Goal: Task Accomplishment & Management: Complete application form

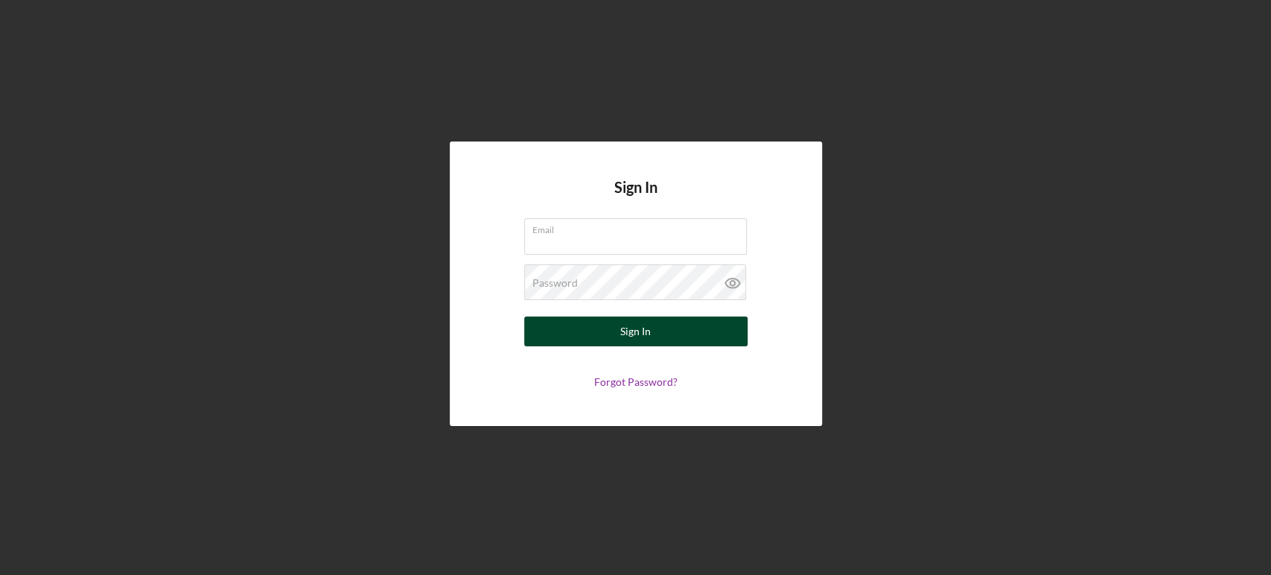
type input "[EMAIL_ADDRESS][DOMAIN_NAME]"
click at [649, 339] on div "Sign In" at bounding box center [635, 331] width 31 height 30
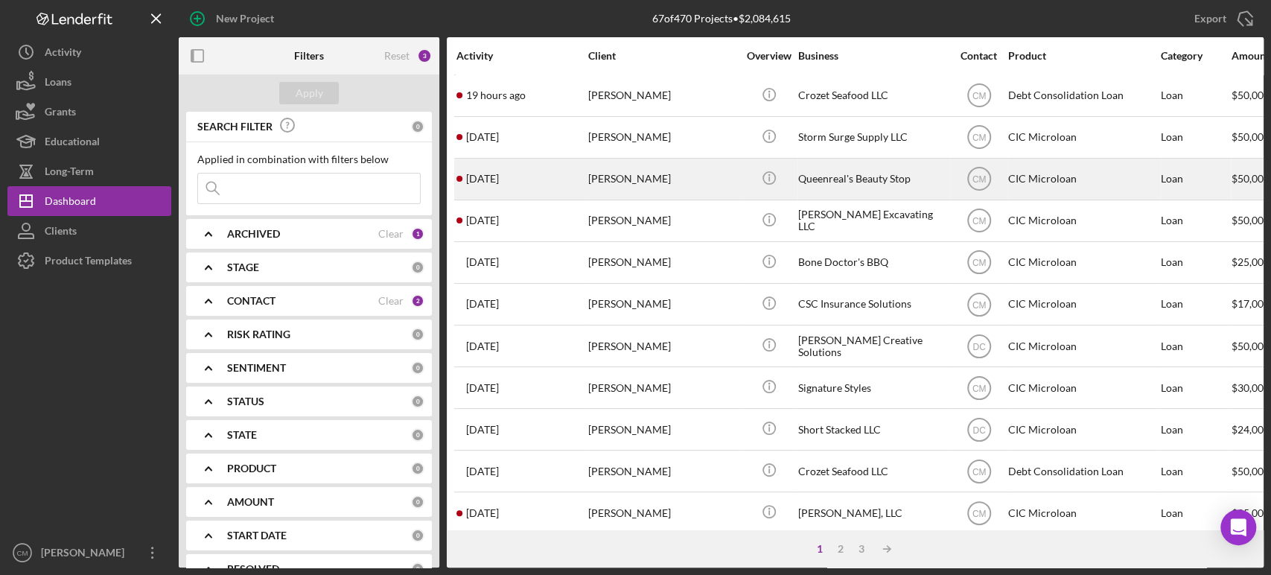
click at [689, 176] on div "[PERSON_NAME]" at bounding box center [662, 178] width 149 height 39
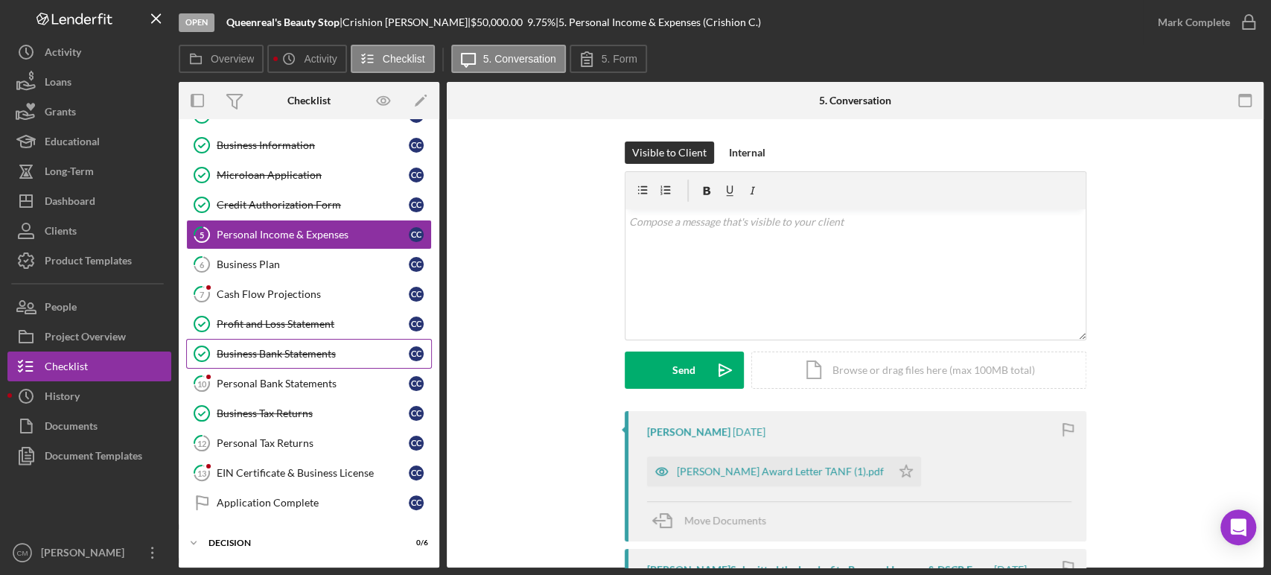
scroll to position [59, 0]
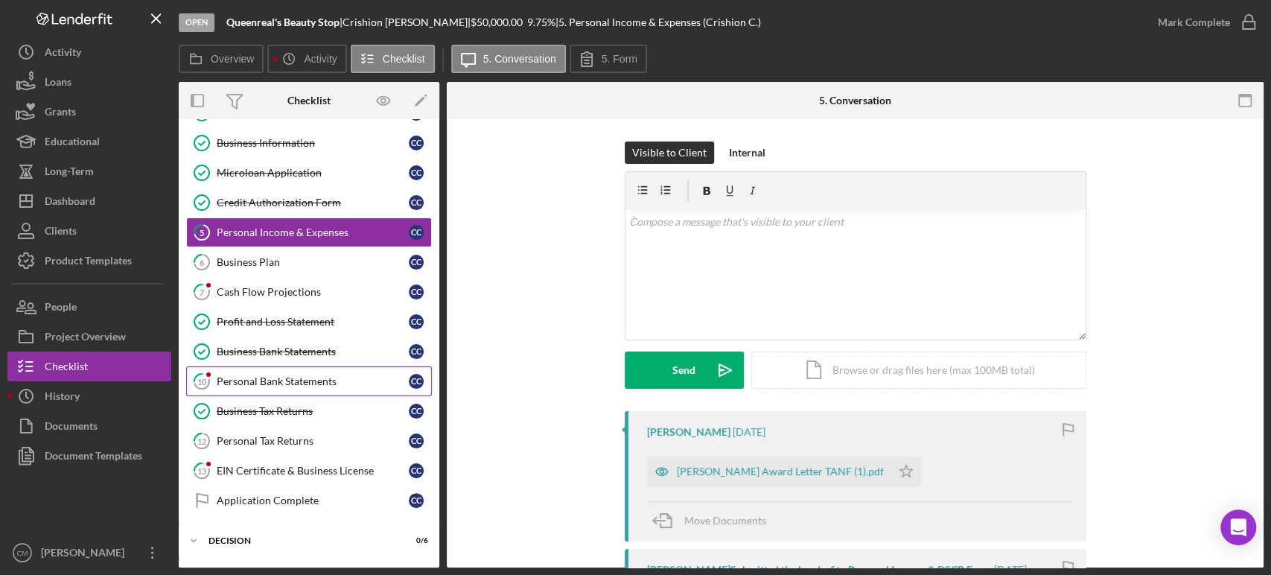
click at [310, 388] on link "10 Personal Bank Statements C C" at bounding box center [309, 381] width 246 height 30
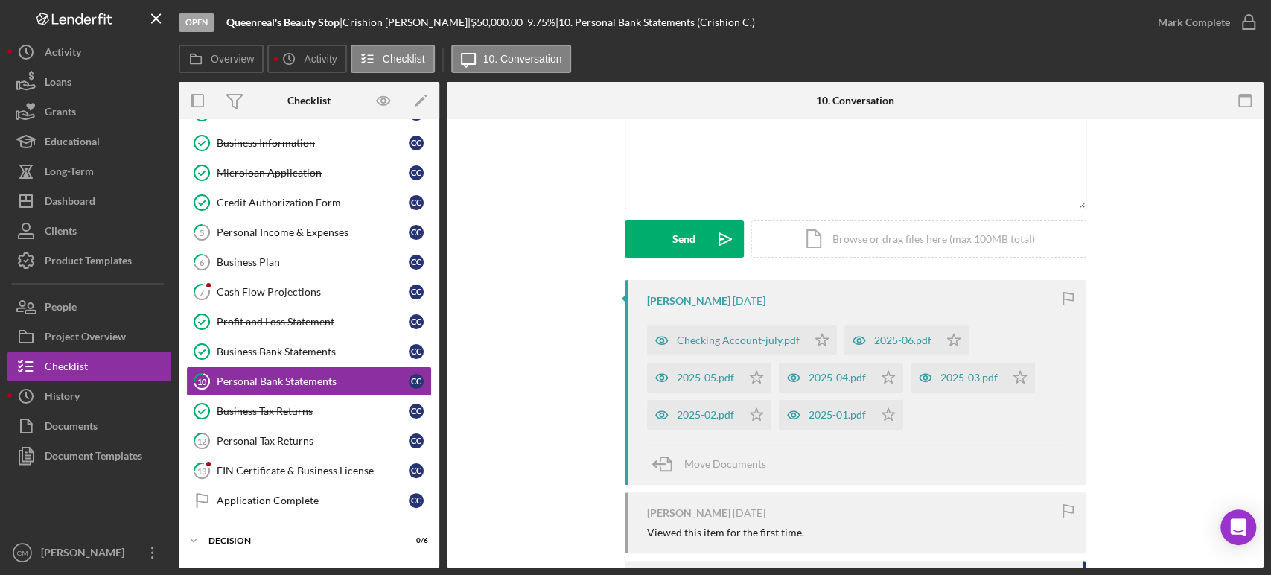
scroll to position [131, 0]
click at [281, 224] on link "5 Personal Income & Expenses C C" at bounding box center [309, 232] width 246 height 30
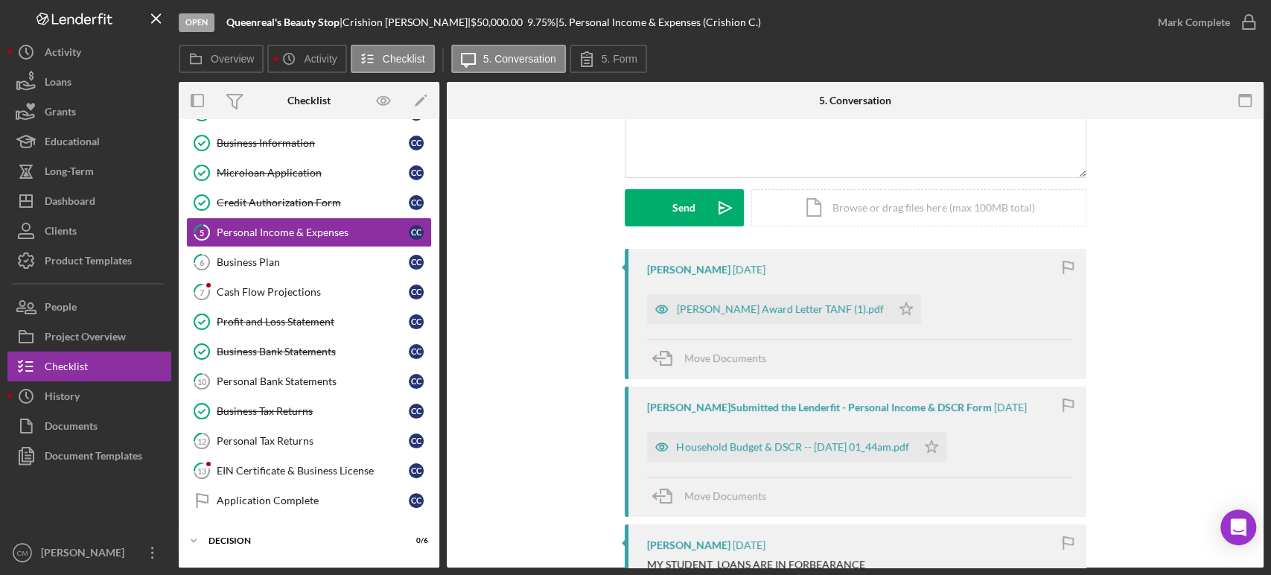
scroll to position [164, 0]
click at [655, 307] on icon "button" at bounding box center [662, 308] width 30 height 30
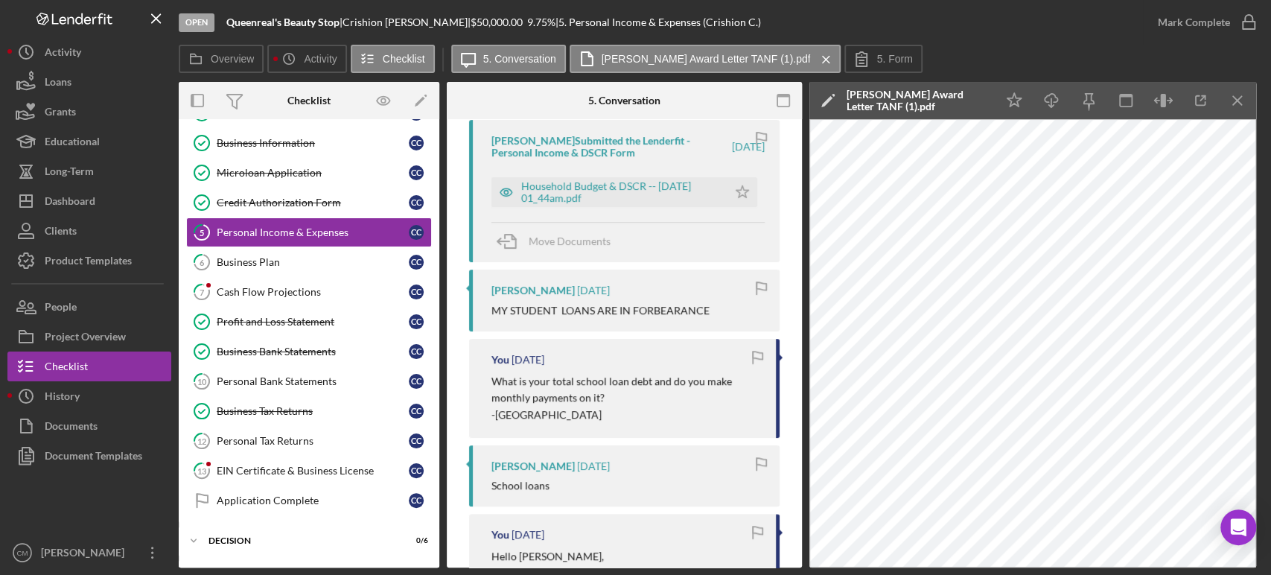
scroll to position [287, 0]
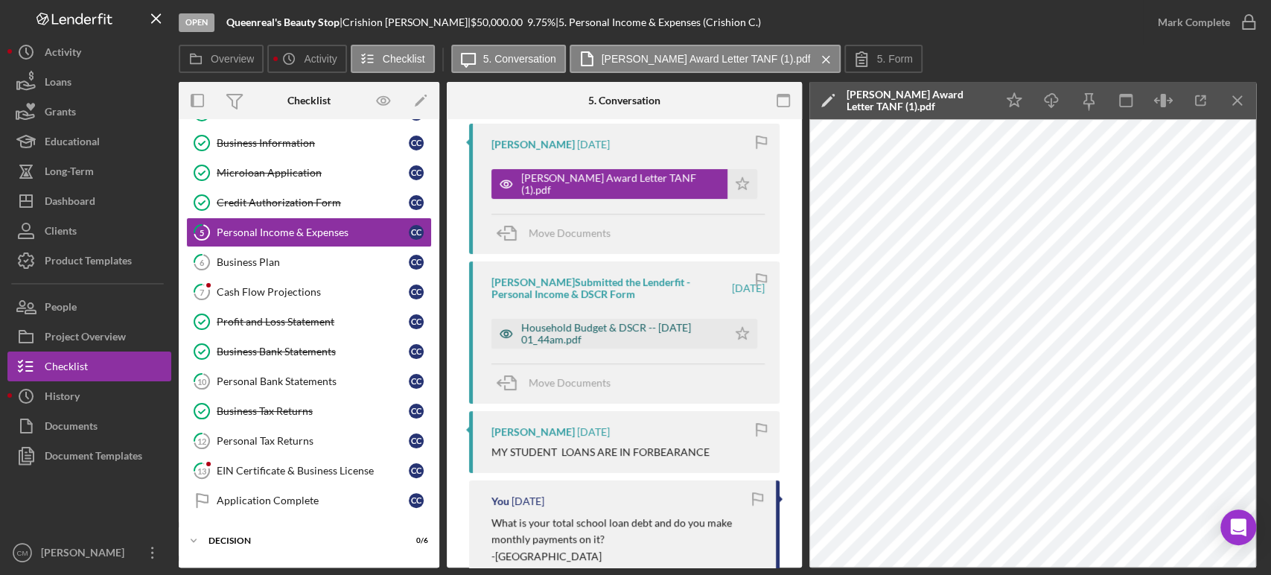
click at [505, 332] on icon "button" at bounding box center [506, 334] width 30 height 30
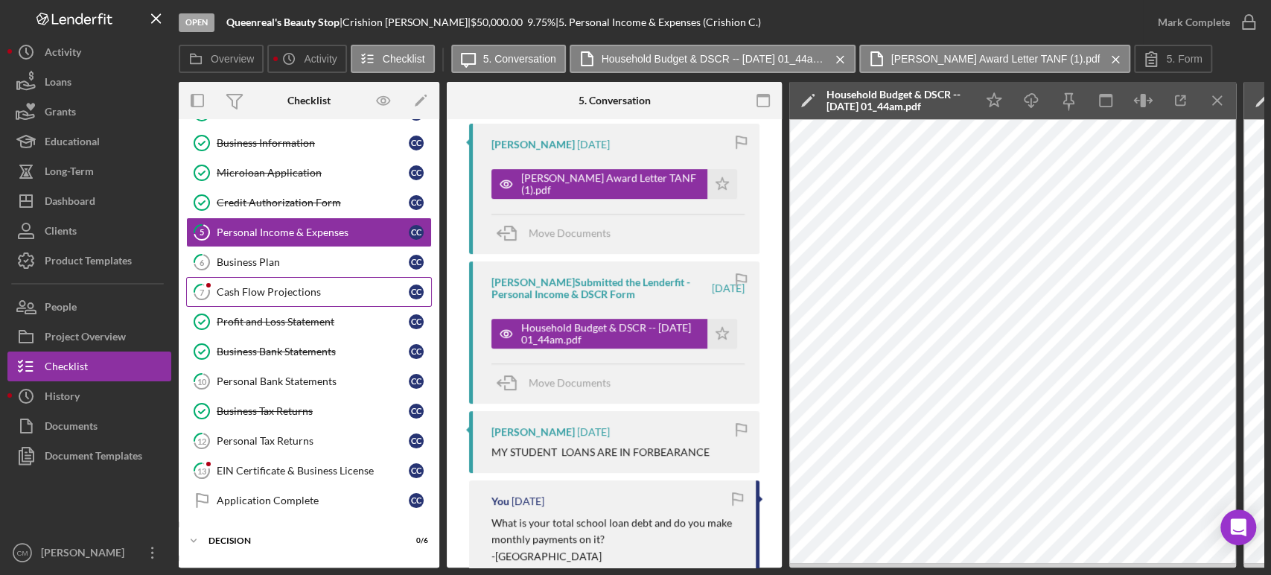
click at [292, 295] on div "Cash Flow Projections" at bounding box center [313, 292] width 192 height 12
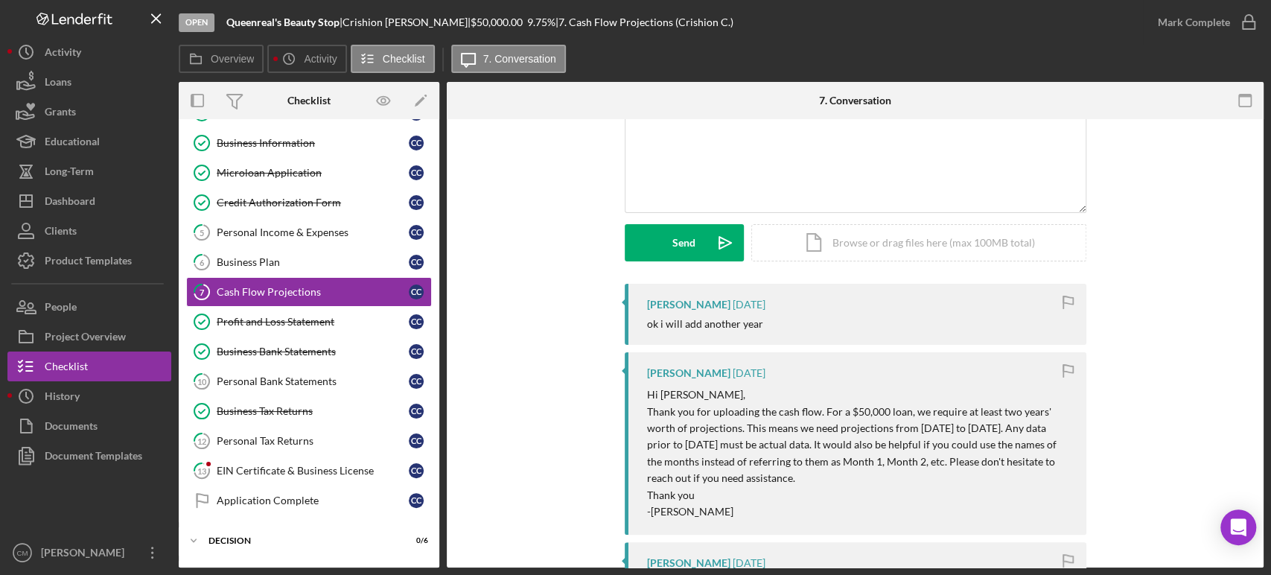
scroll to position [128, 0]
click at [267, 380] on div "Personal Bank Statements" at bounding box center [313, 381] width 192 height 12
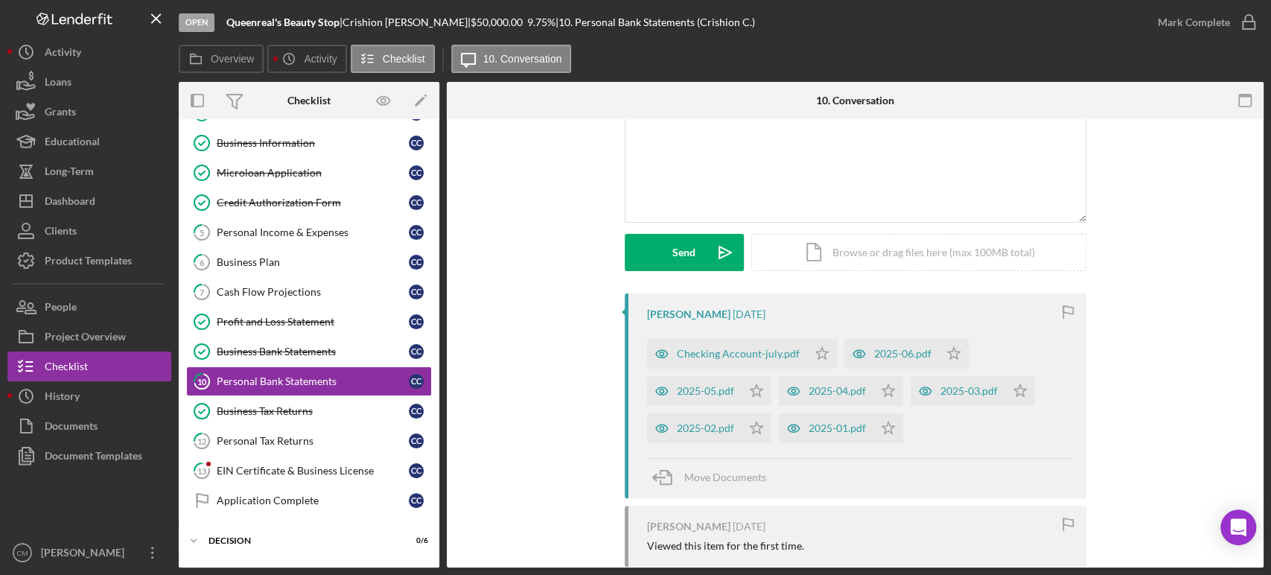
scroll to position [147, 0]
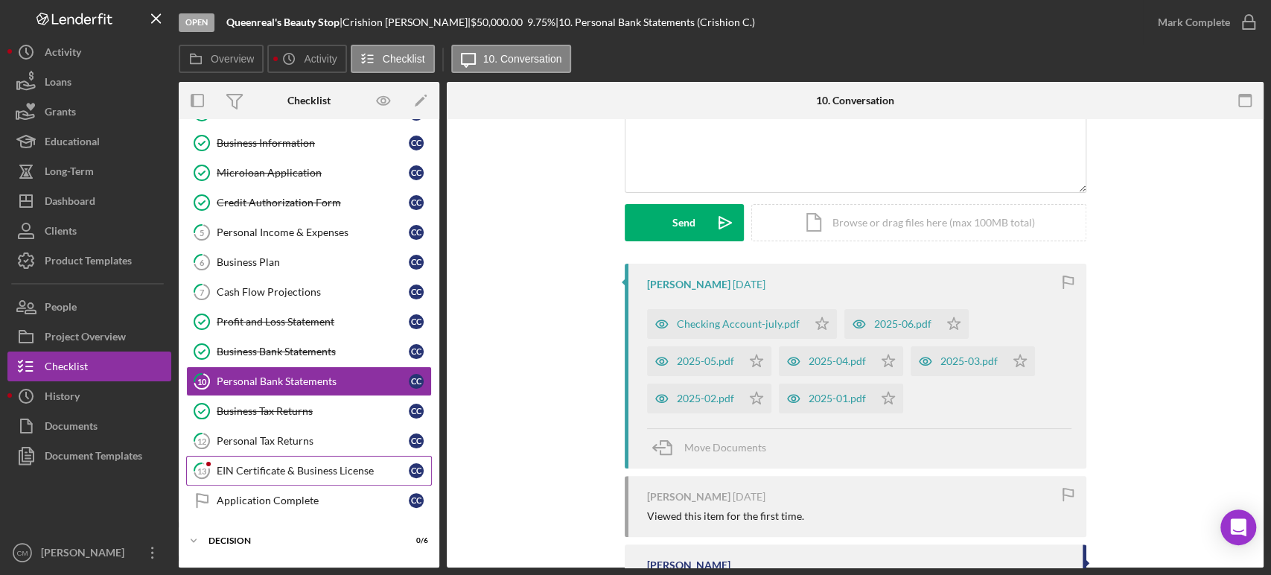
click at [290, 465] on div "EIN Certificate & Business License" at bounding box center [313, 471] width 192 height 12
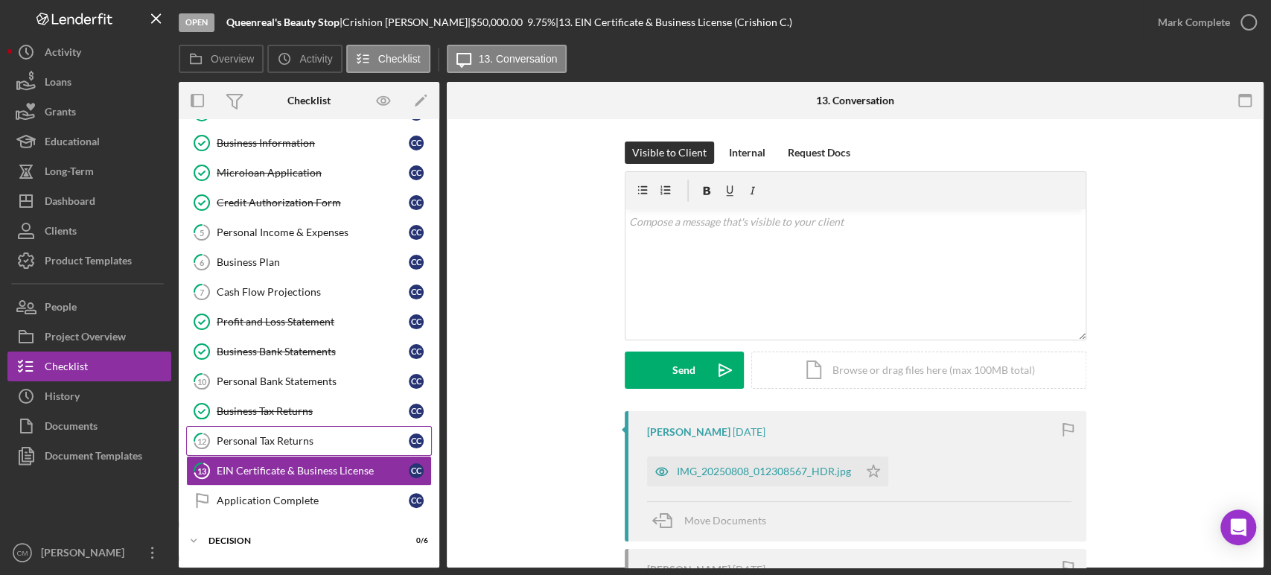
click at [303, 436] on div "Personal Tax Returns" at bounding box center [313, 441] width 192 height 12
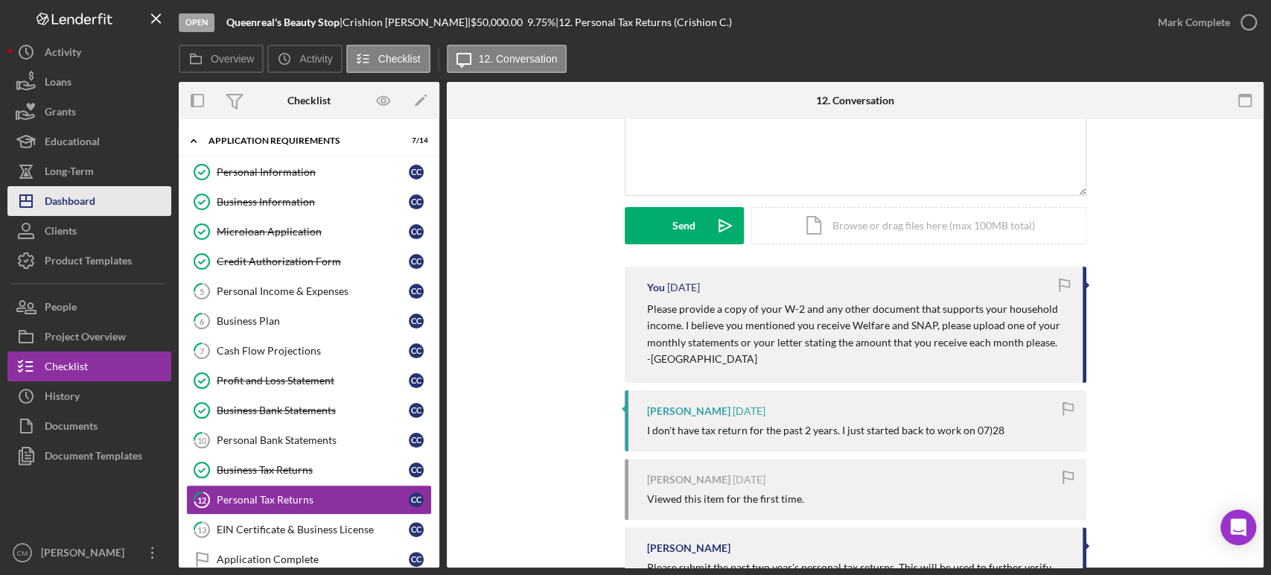
click at [104, 213] on button "Icon/Dashboard Dashboard" at bounding box center [89, 201] width 164 height 30
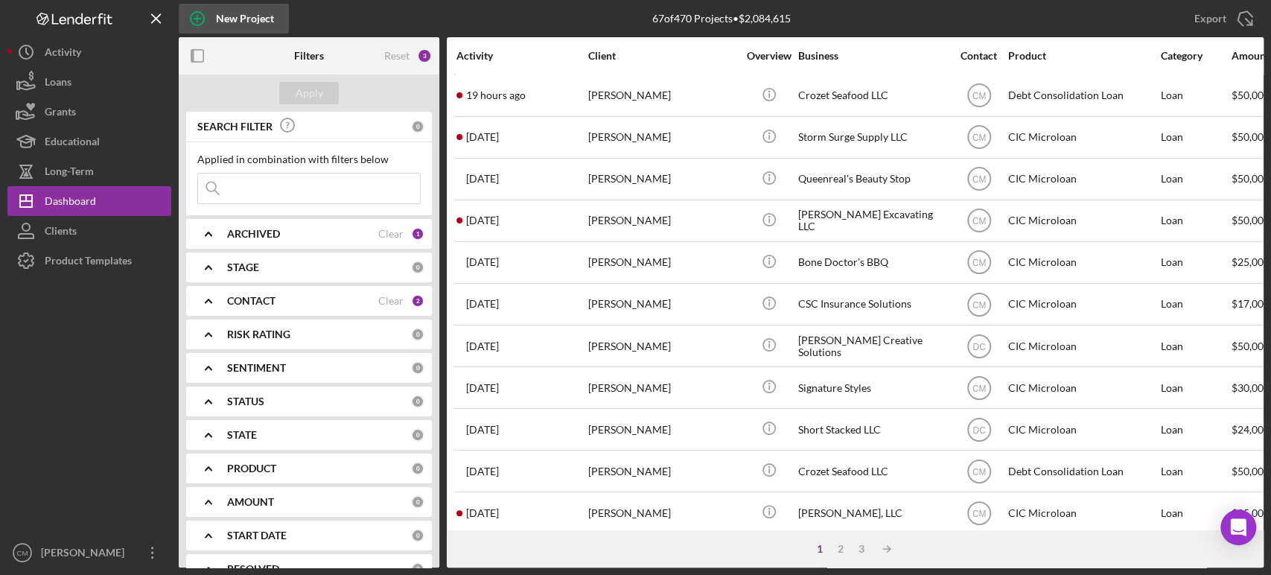
click at [197, 16] on icon "button" at bounding box center [197, 18] width 7 height 7
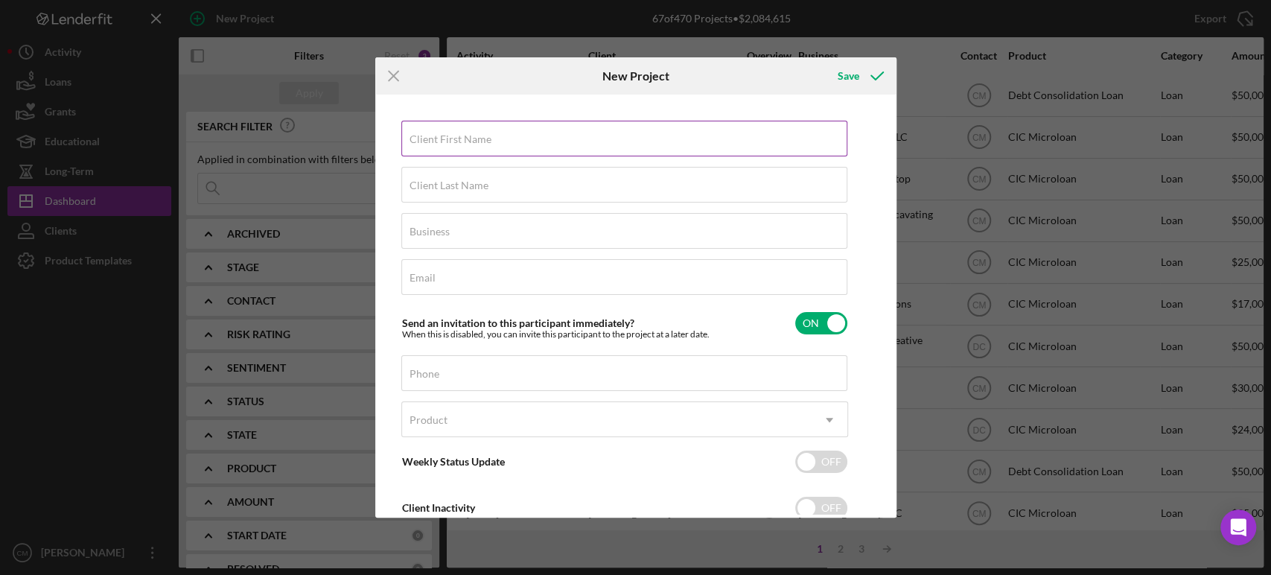
click at [441, 136] on label "Client First Name" at bounding box center [450, 139] width 82 height 12
click at [441, 136] on input "Client First Name" at bounding box center [624, 139] width 446 height 36
type input "Jan"
type input "Farrugio"
click at [490, 237] on input "Business" at bounding box center [624, 231] width 446 height 36
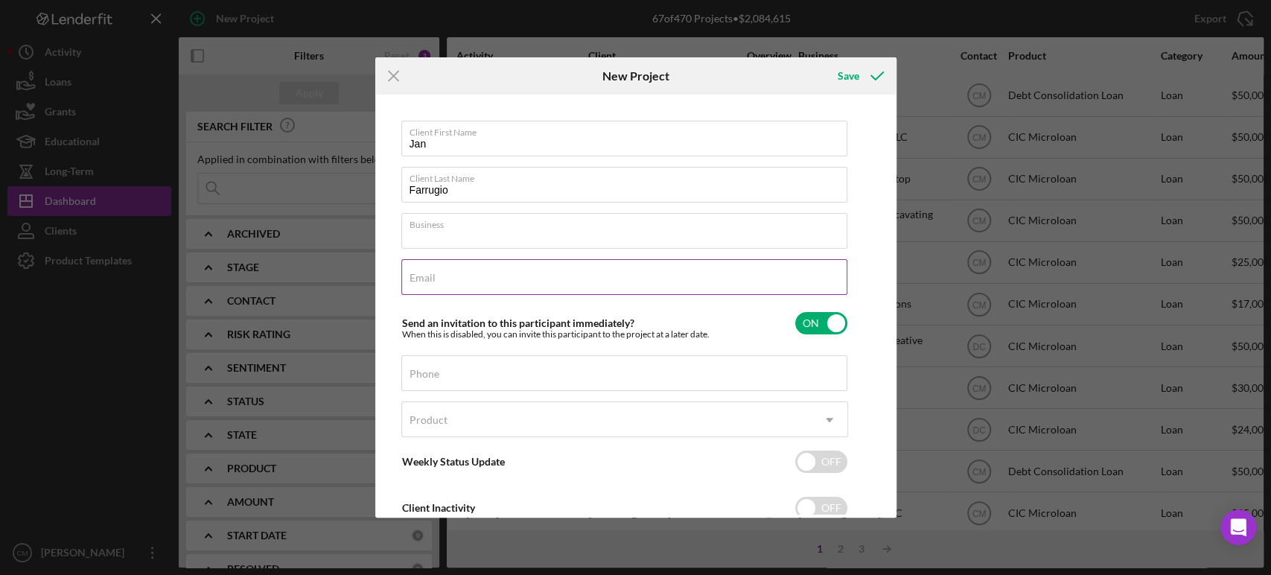
click at [438, 279] on div "Email Required" at bounding box center [624, 277] width 447 height 37
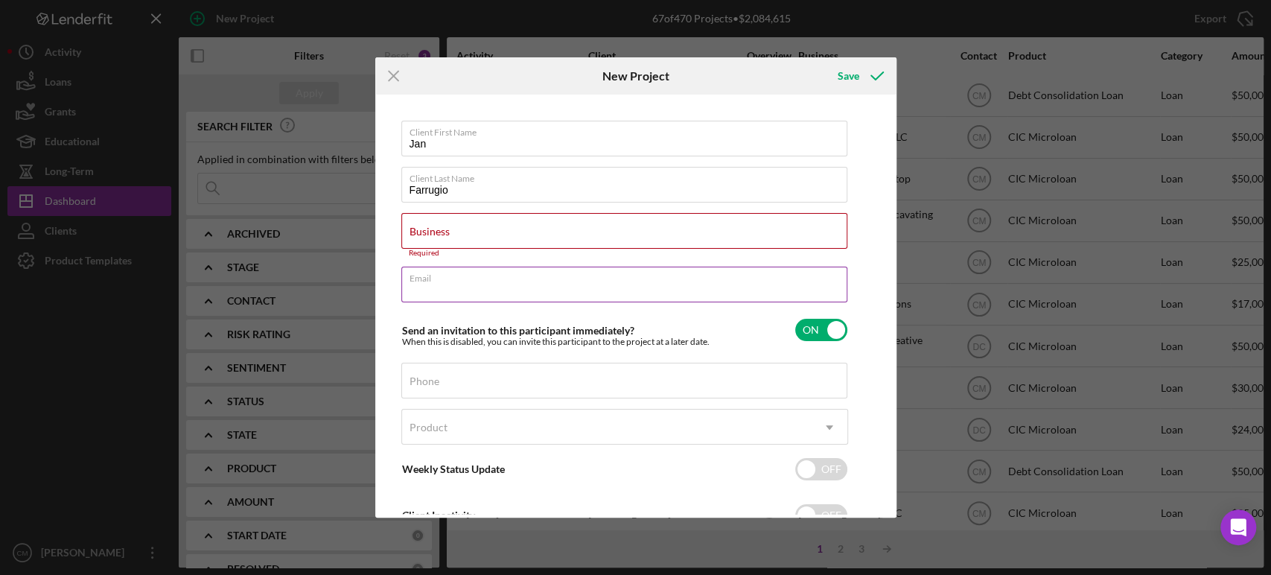
paste input "[EMAIL_ADDRESS][DOMAIN_NAME]"
type input "[EMAIL_ADDRESS][DOMAIN_NAME]"
click at [529, 225] on div "Business Required" at bounding box center [624, 235] width 447 height 45
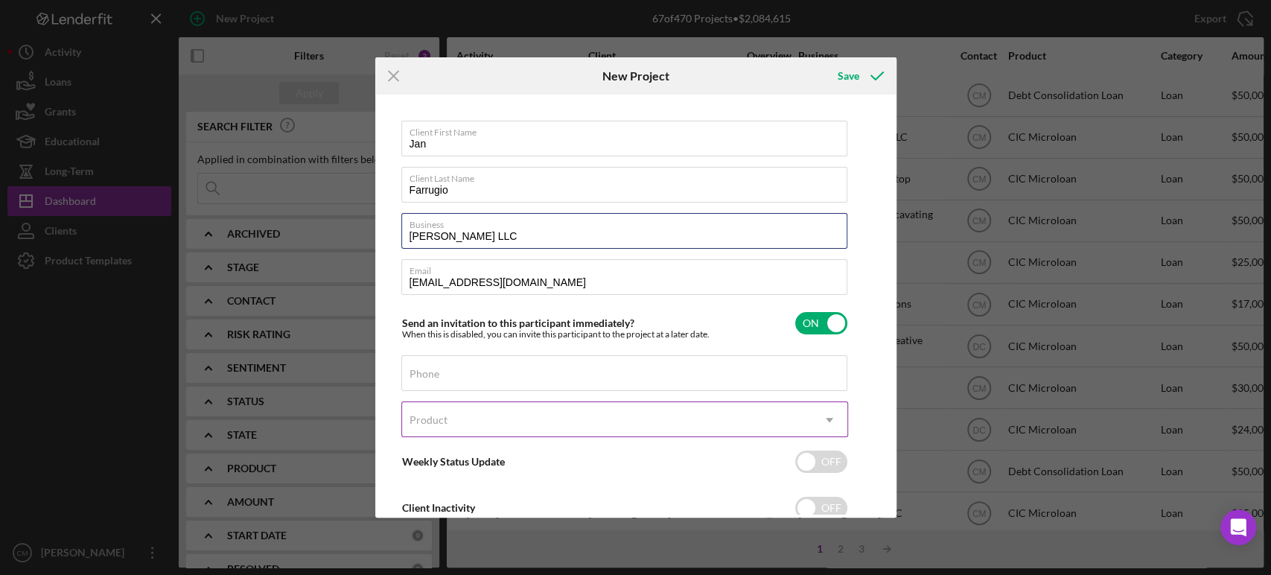
type input "[PERSON_NAME] LLC"
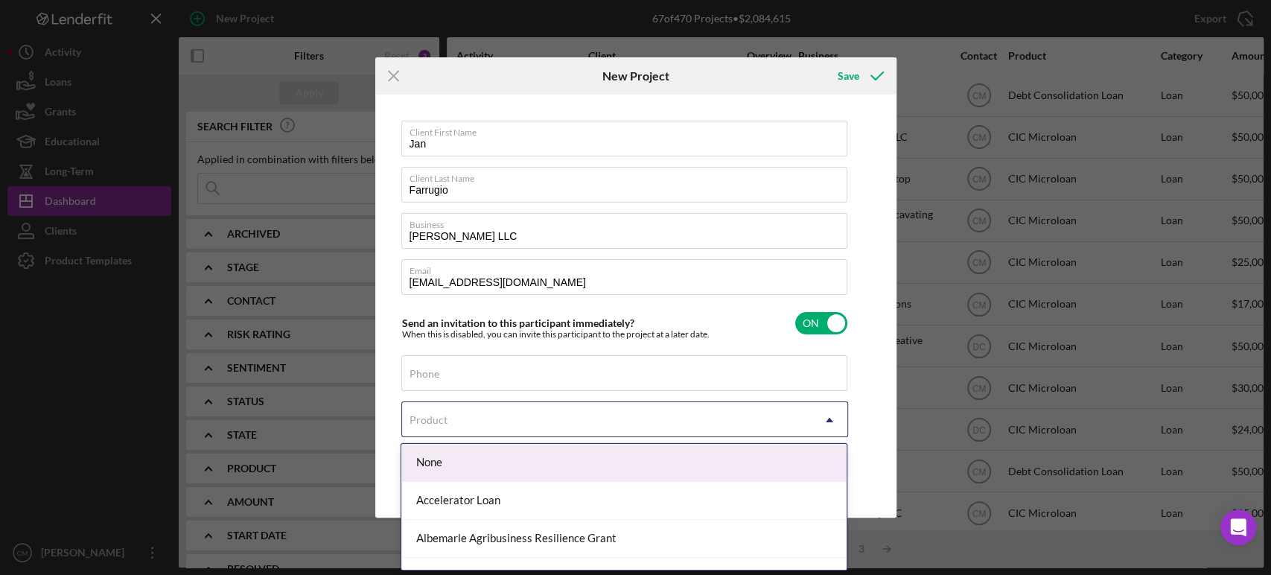
click at [499, 434] on div "Product" at bounding box center [606, 420] width 409 height 34
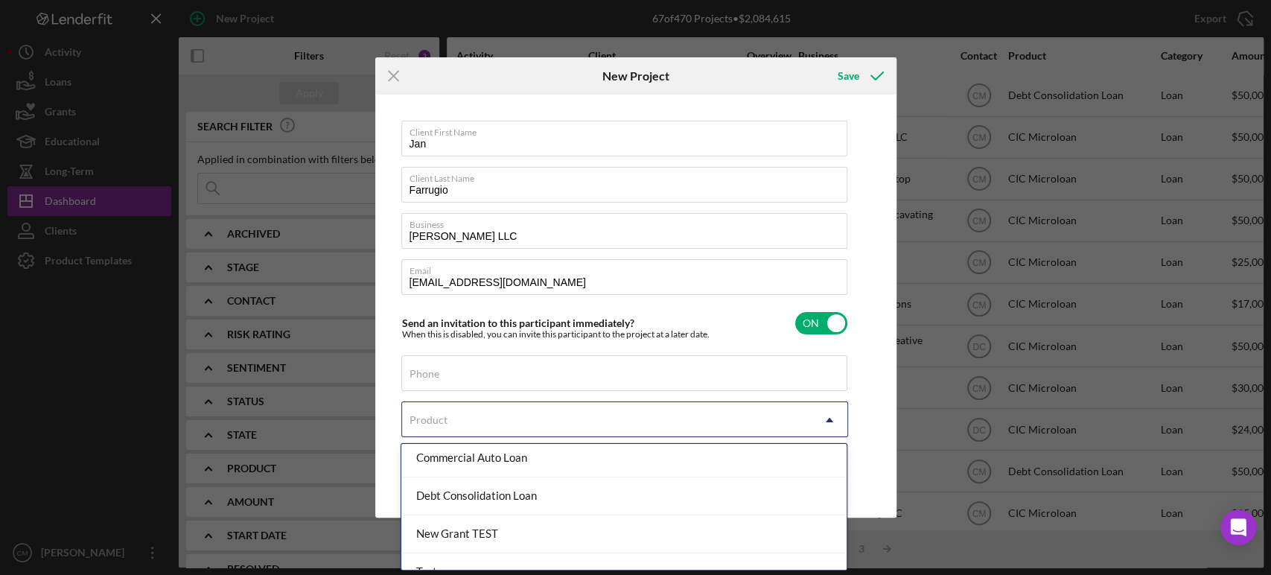
scroll to position [439, 0]
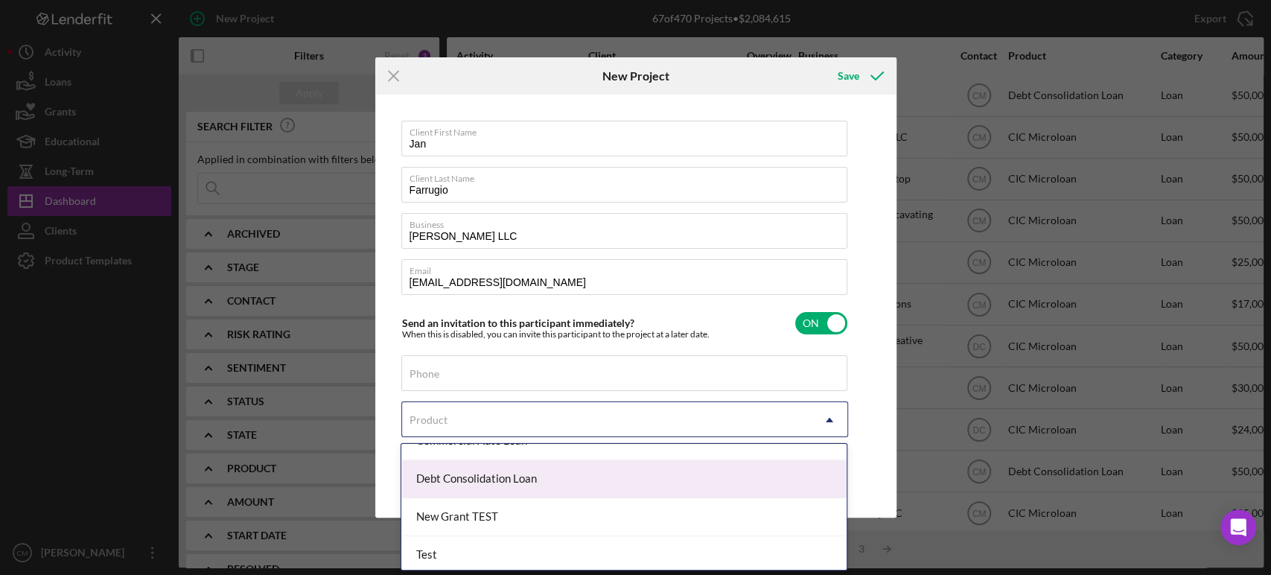
click at [542, 480] on div "Debt Consolidation Loan" at bounding box center [623, 479] width 445 height 38
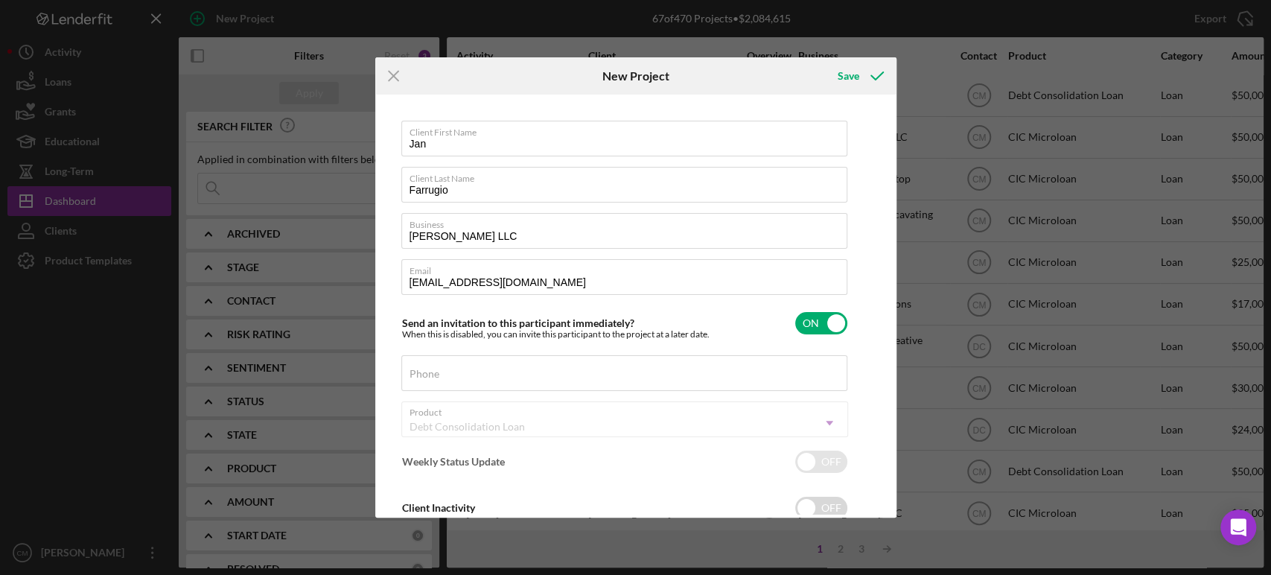
checkbox input "true"
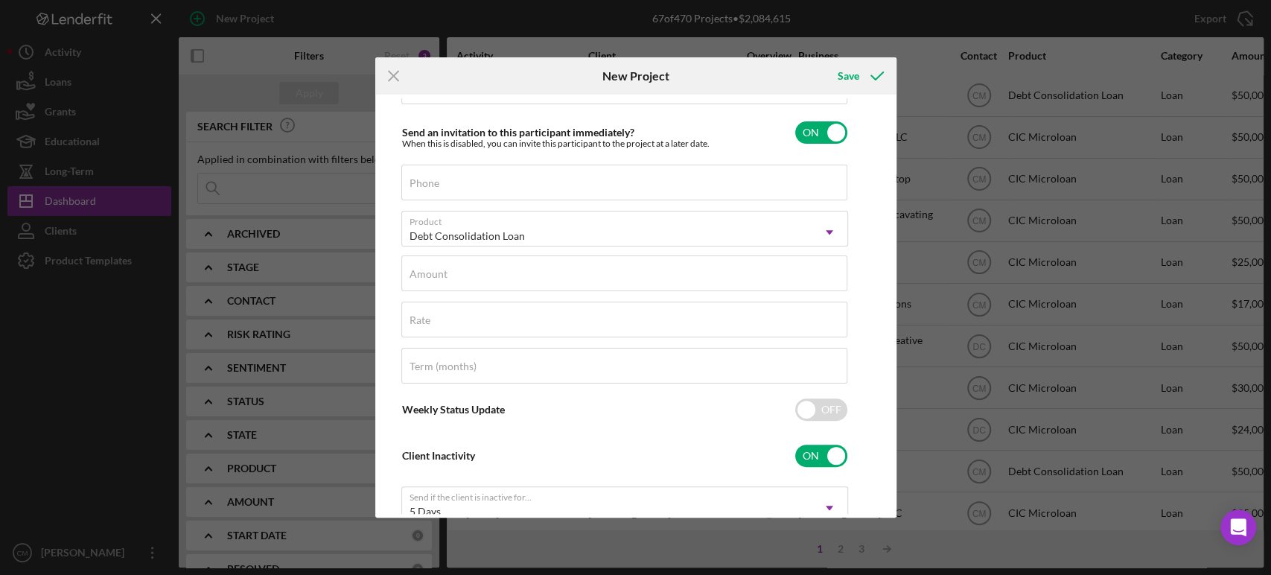
scroll to position [195, 0]
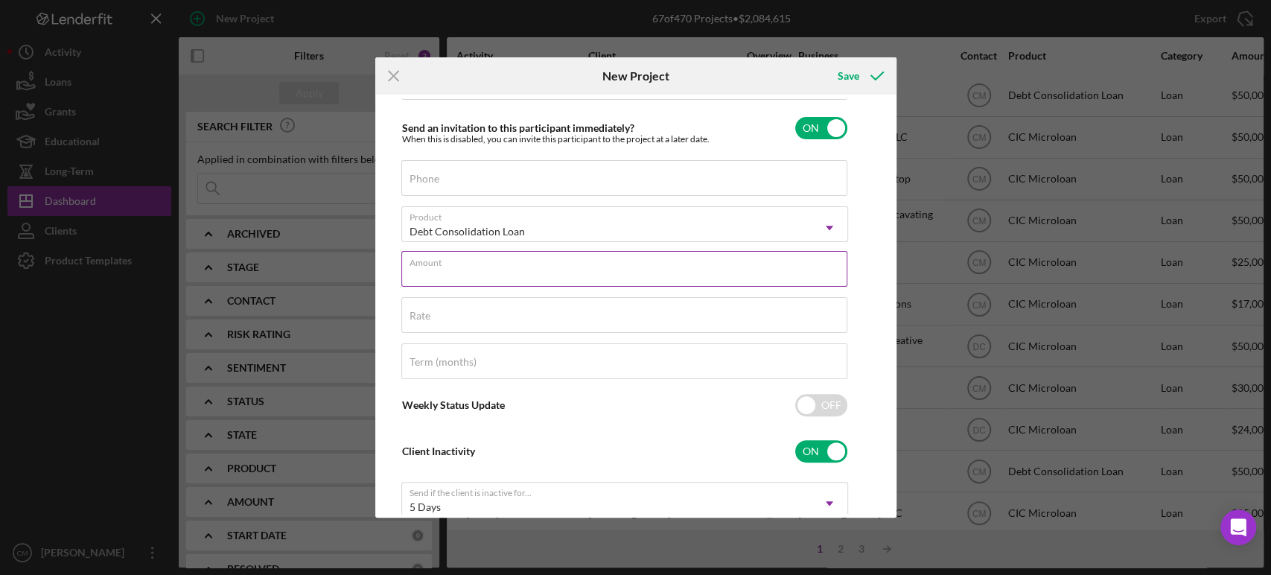
click at [542, 267] on div "Amount" at bounding box center [624, 269] width 447 height 37
type input "$50,000"
click at [532, 309] on div "Rate" at bounding box center [624, 315] width 447 height 37
type input "9.750%"
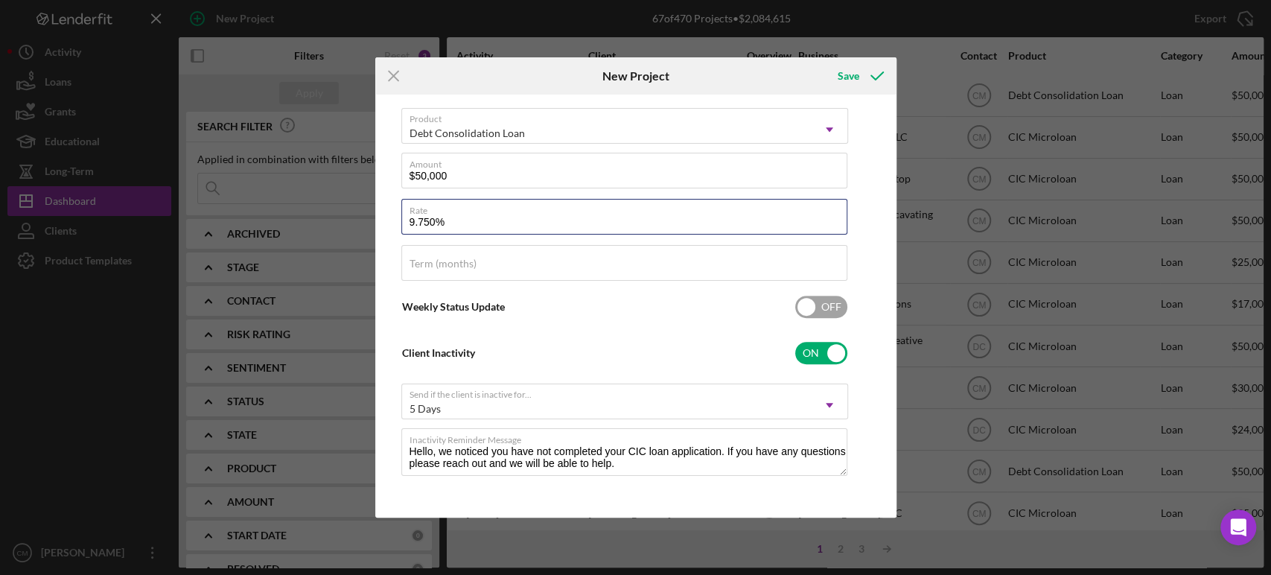
scroll to position [0, 0]
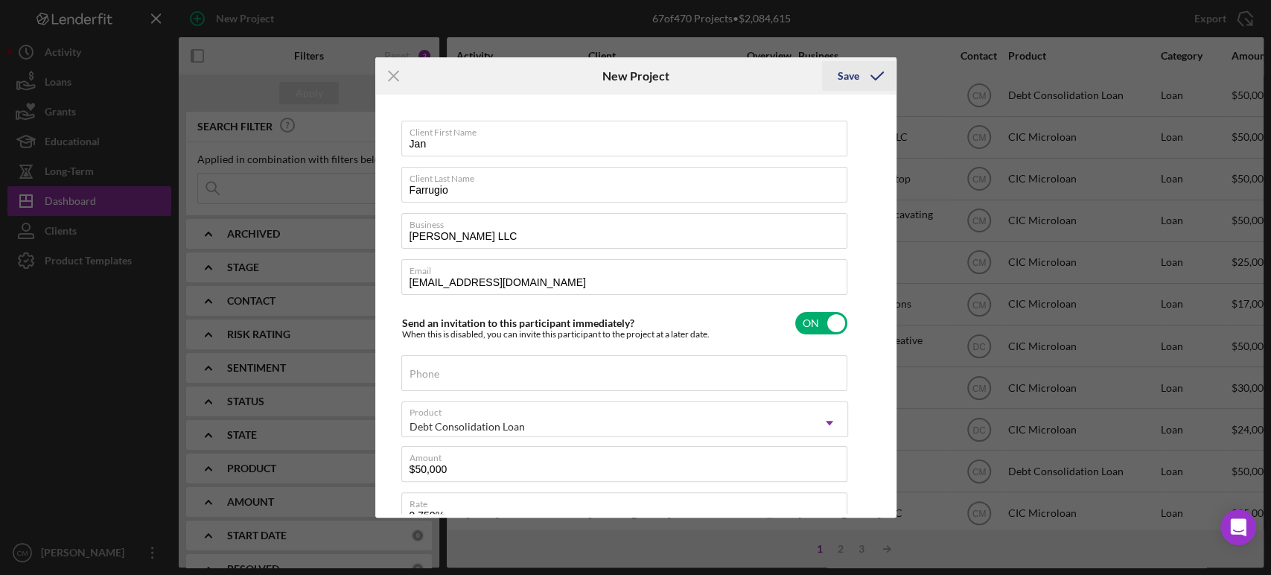
click at [850, 80] on div "Save" at bounding box center [848, 76] width 22 height 30
checkbox input "false"
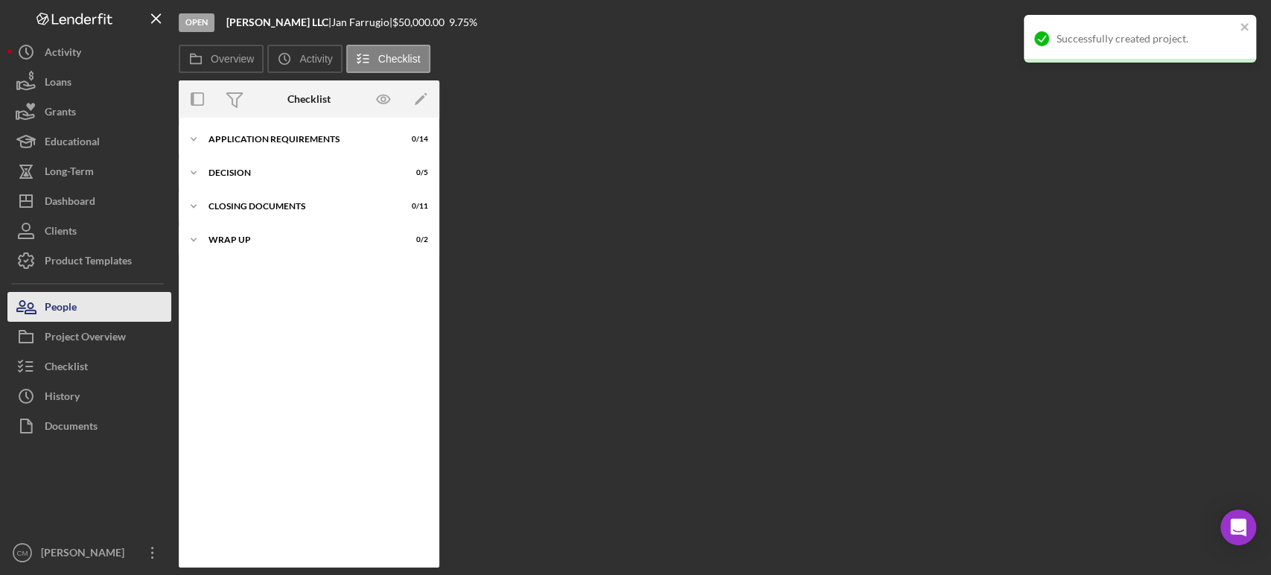
click at [51, 314] on div "People" at bounding box center [61, 309] width 32 height 34
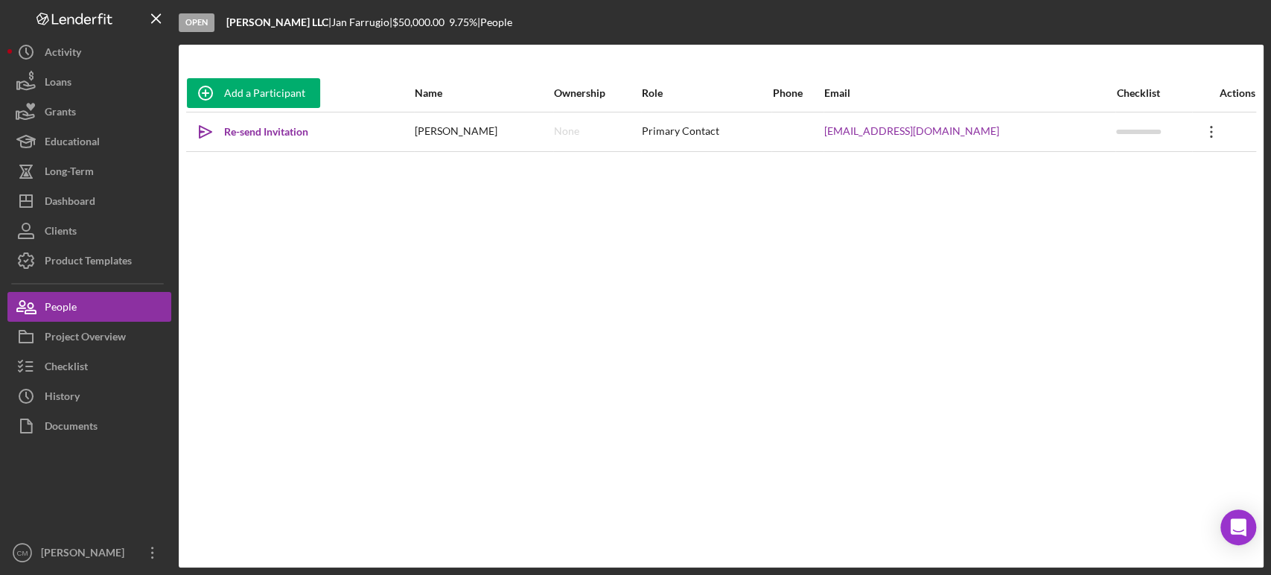
click at [1210, 130] on icon at bounding box center [1211, 132] width 2 height 12
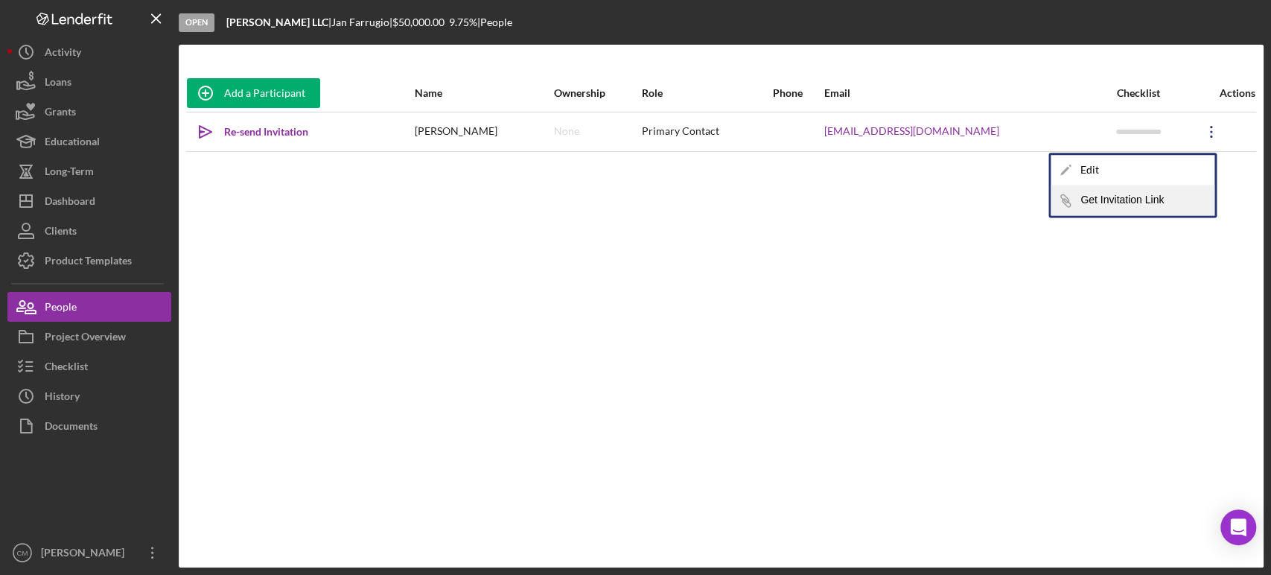
click at [1107, 203] on button "Icon/Link Get Invitation Link" at bounding box center [1132, 200] width 164 height 30
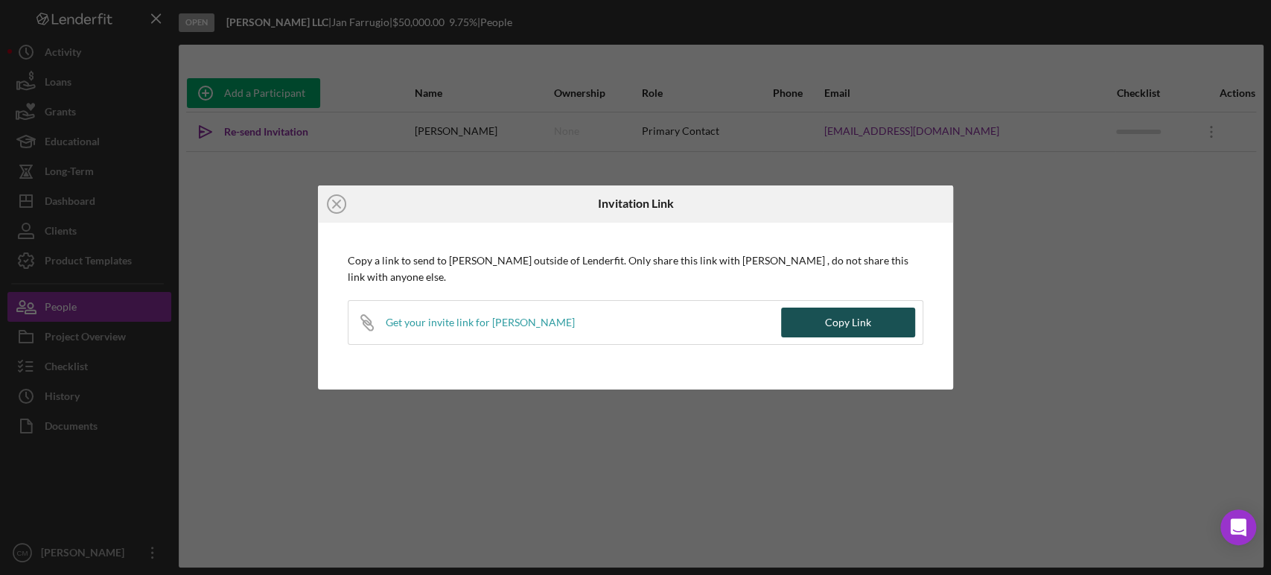
click at [855, 318] on div "Copy Link" at bounding box center [848, 322] width 46 height 30
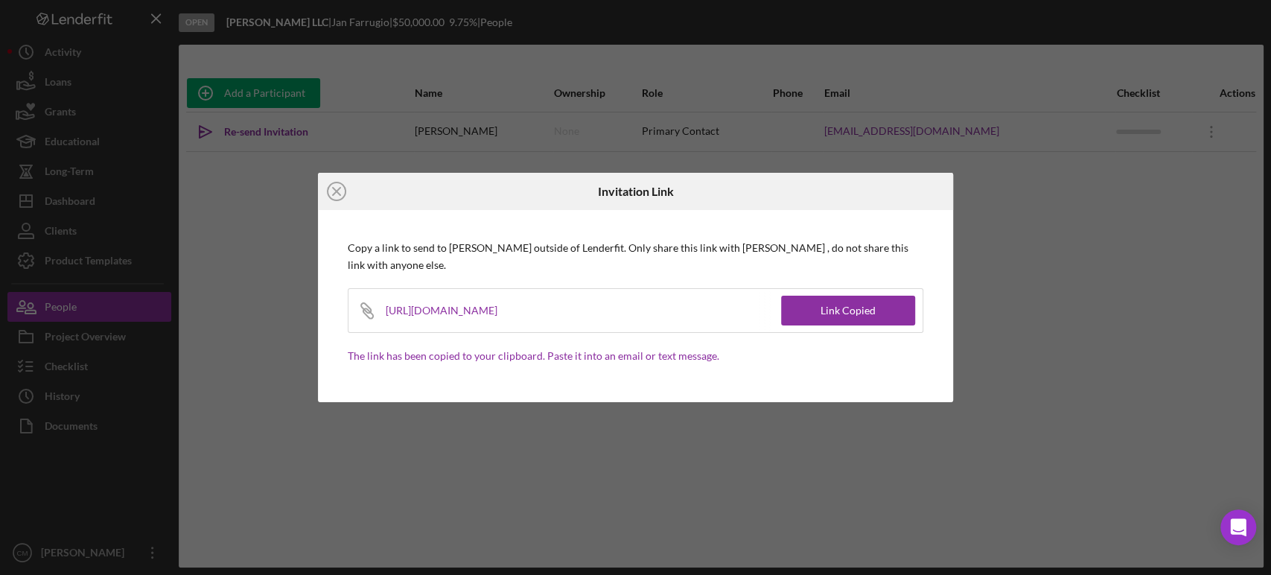
drag, startPoint x: 708, startPoint y: 317, endPoint x: 383, endPoint y: 311, distance: 324.6
click at [383, 311] on div "Icon/Link [URL][DOMAIN_NAME]" at bounding box center [564, 310] width 433 height 43
copy div "[URL][DOMAIN_NAME]"
